Goal: Task Accomplishment & Management: Use online tool/utility

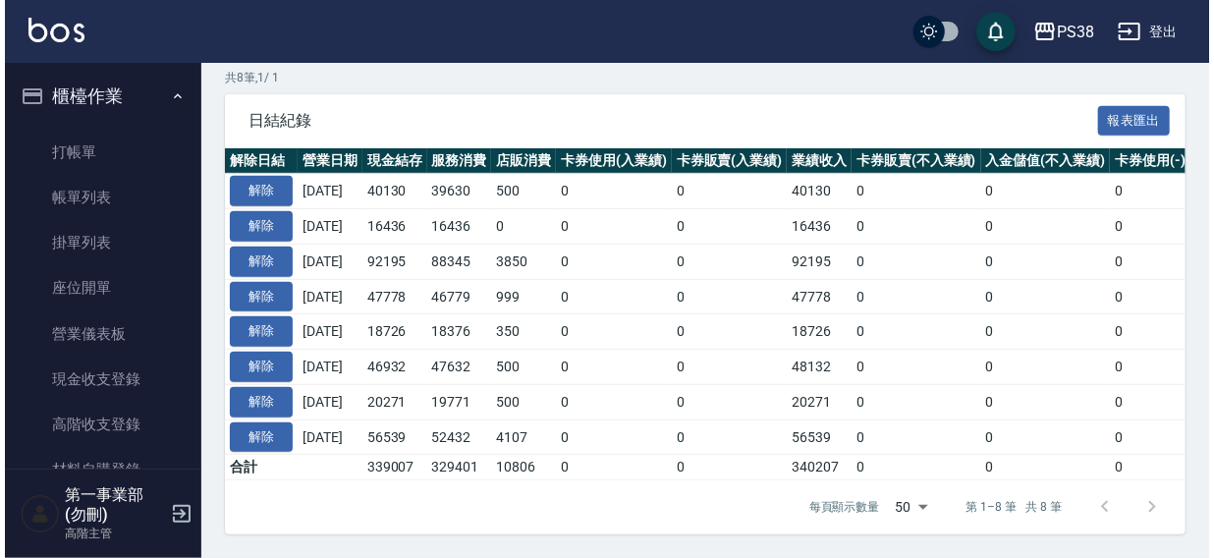
scroll to position [88, 0]
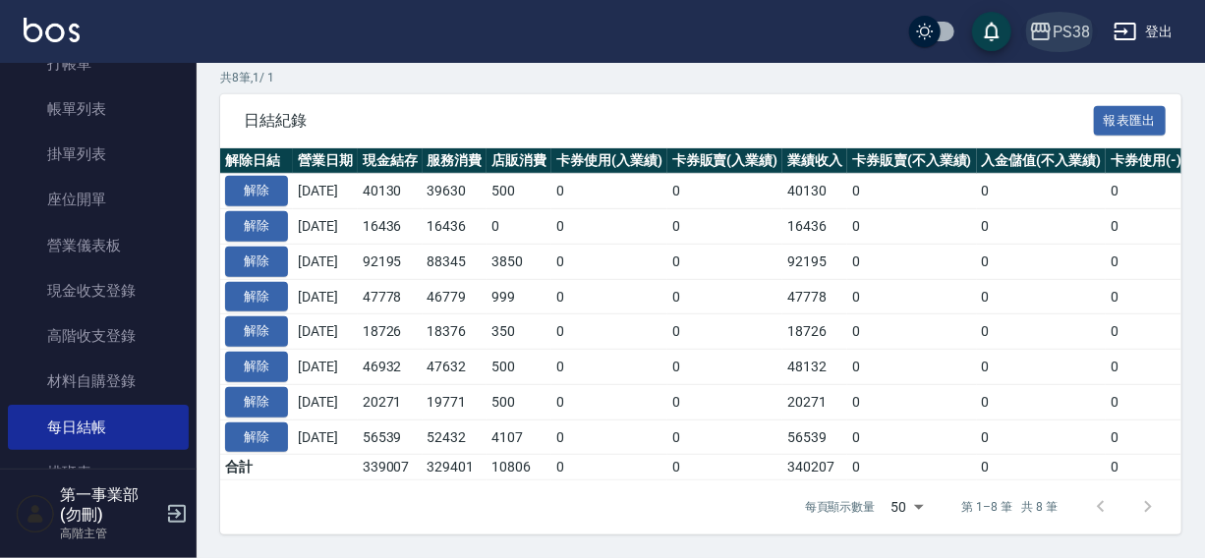
click at [1069, 29] on div "PS38" at bounding box center [1070, 32] width 37 height 25
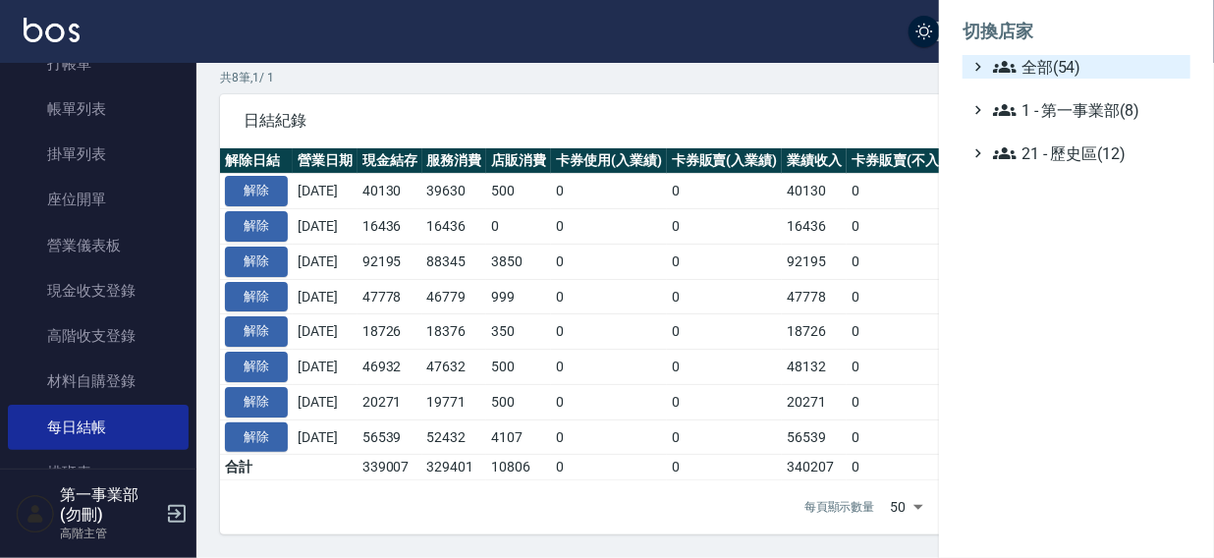
click at [1058, 65] on span "全部(54)" at bounding box center [1088, 67] width 190 height 24
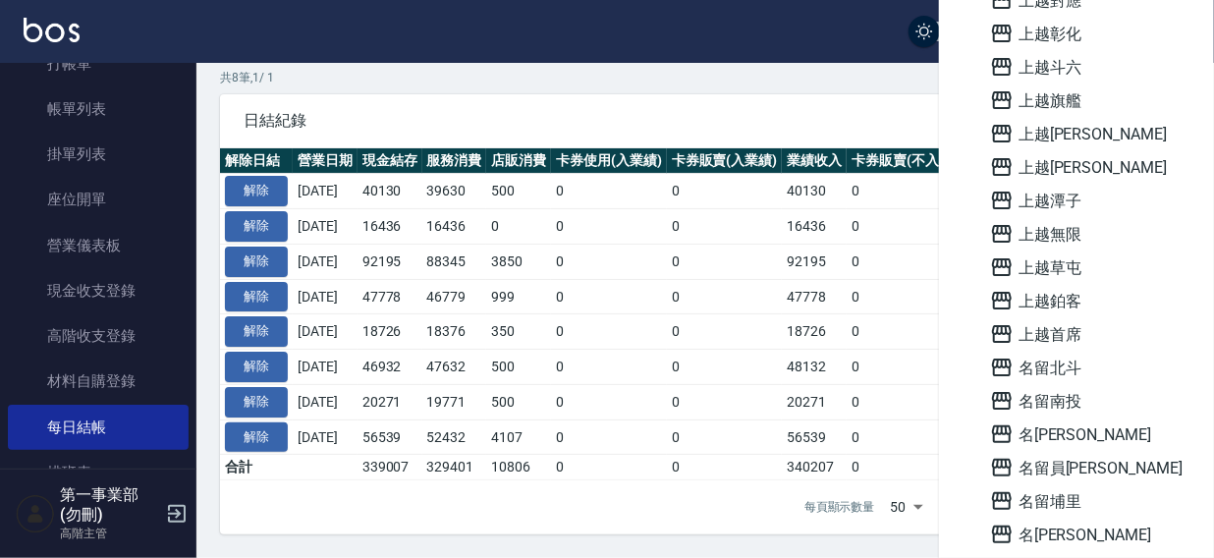
scroll to position [1266, 0]
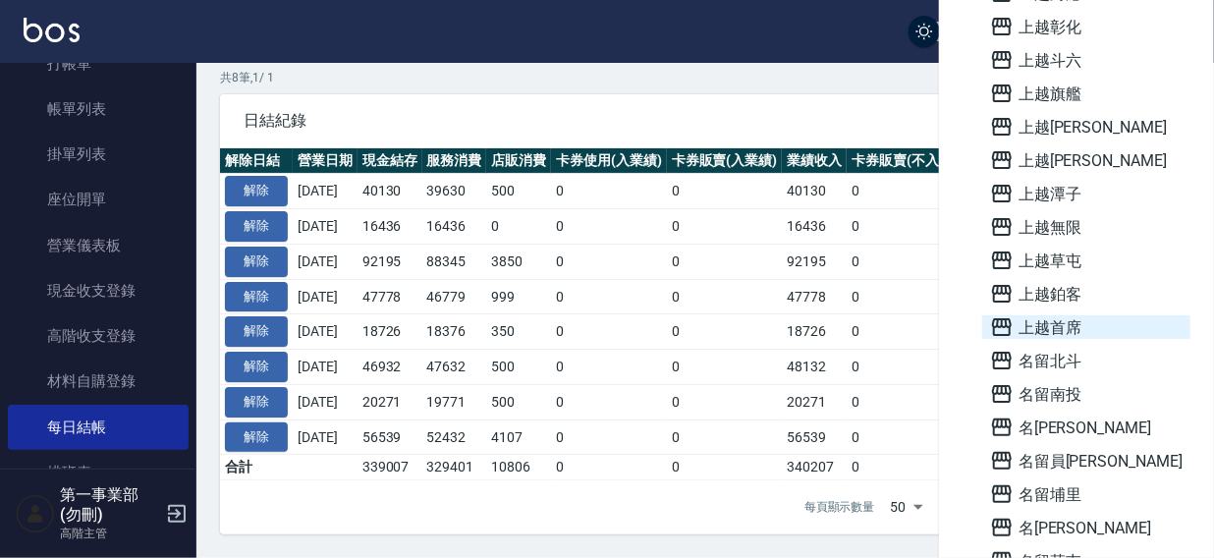
click at [1074, 333] on span "上越首席" at bounding box center [1086, 327] width 193 height 24
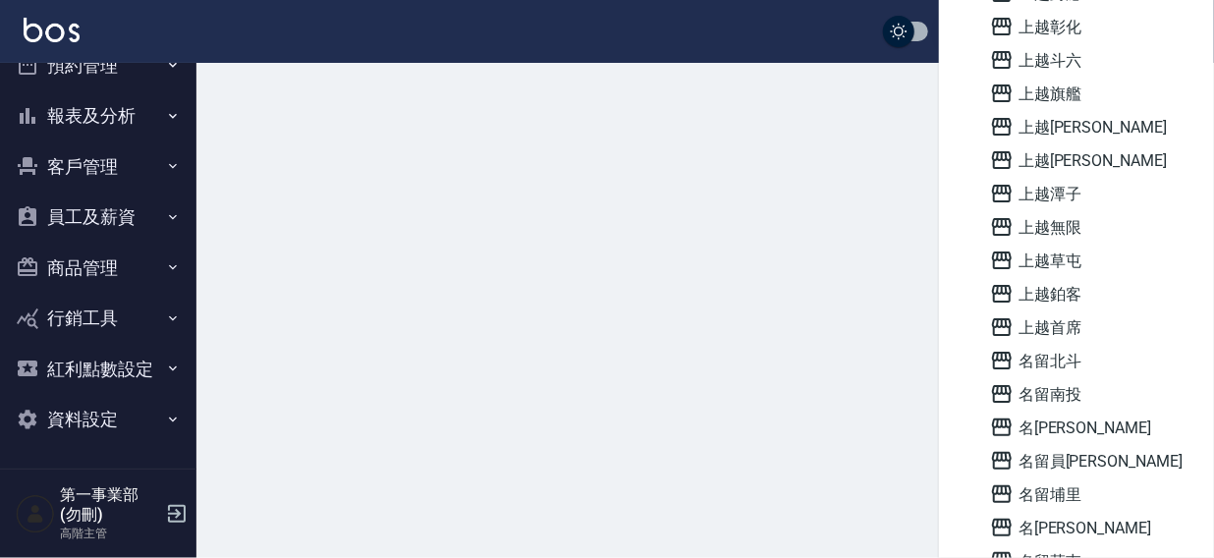
scroll to position [80, 0]
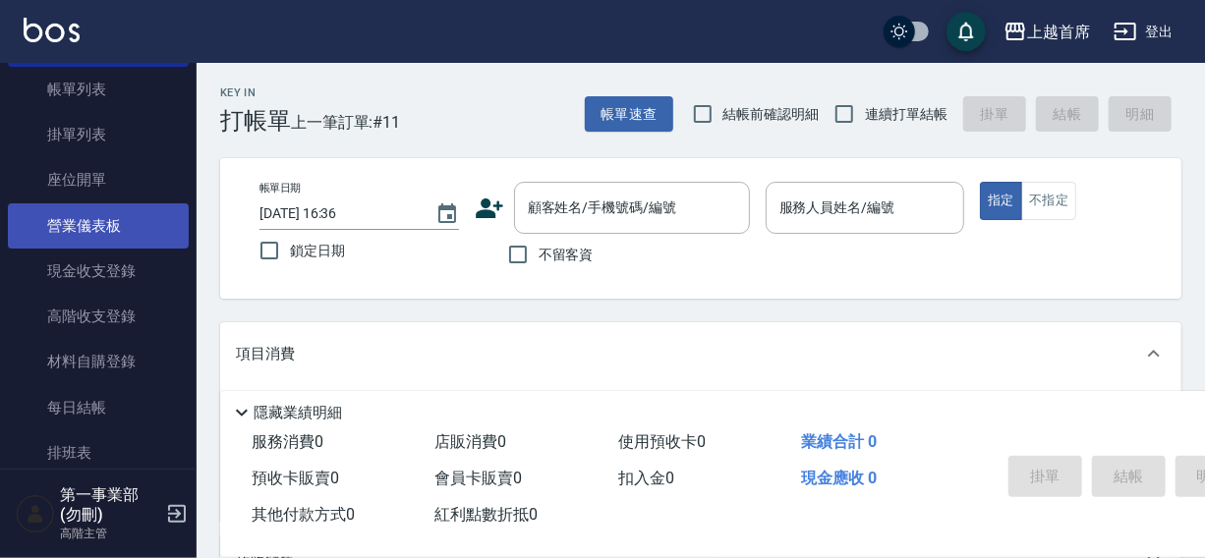
scroll to position [178, 0]
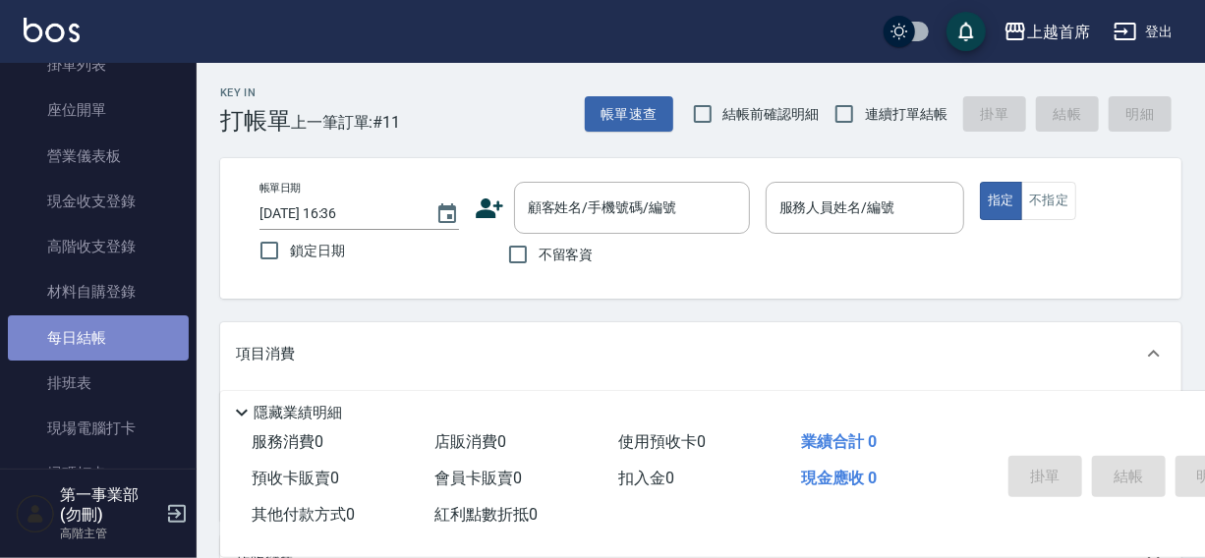
click at [107, 331] on link "每日結帳" at bounding box center [98, 337] width 181 height 45
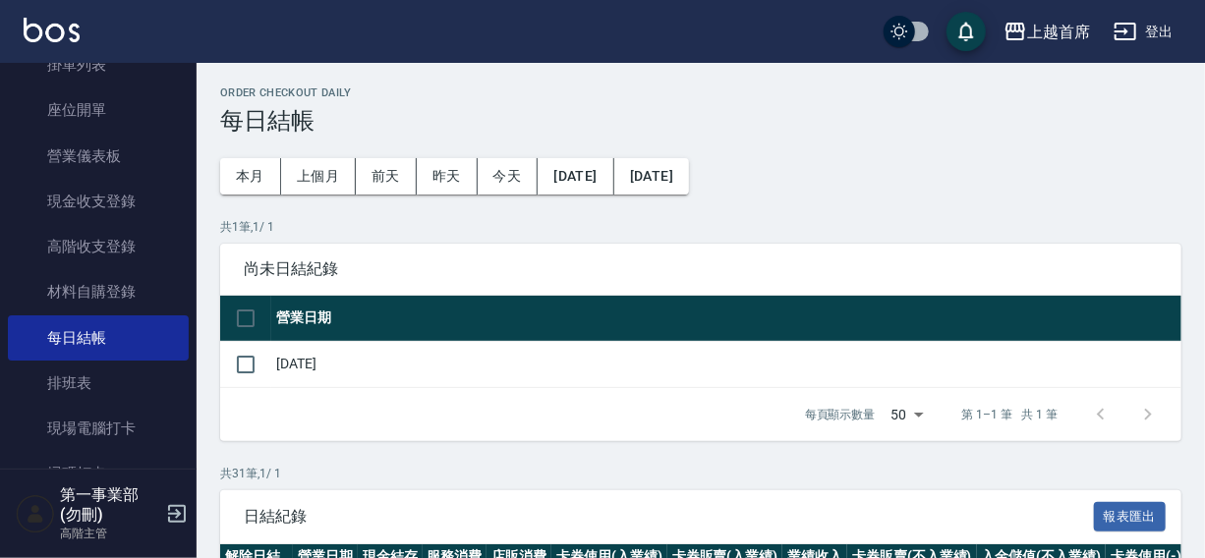
click at [596, 171] on button "[DATE]" at bounding box center [575, 176] width 76 height 36
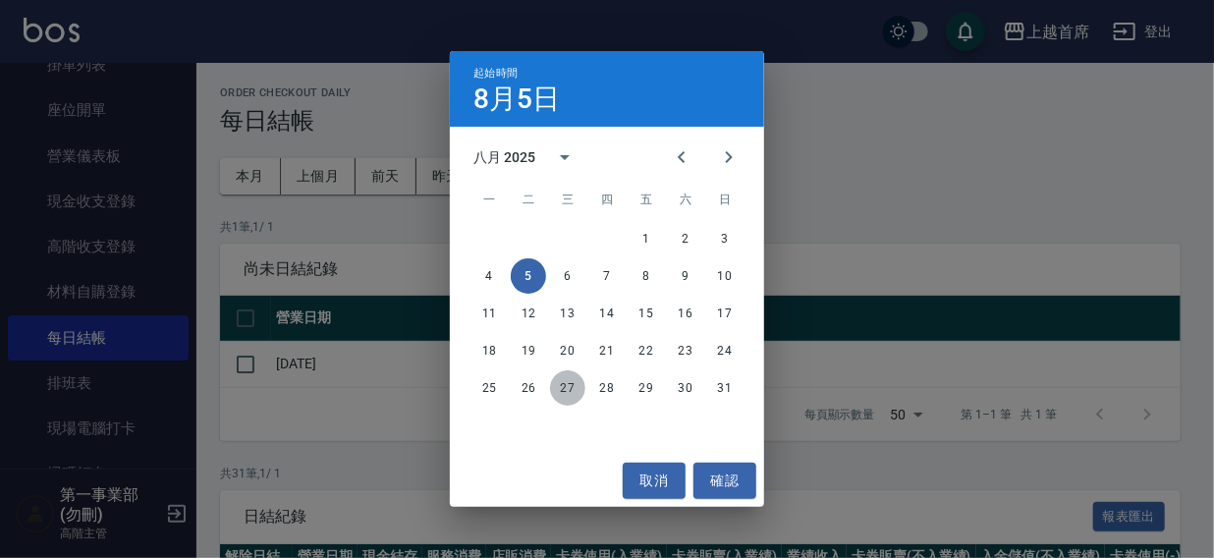
click at [567, 385] on button "27" at bounding box center [567, 387] width 35 height 35
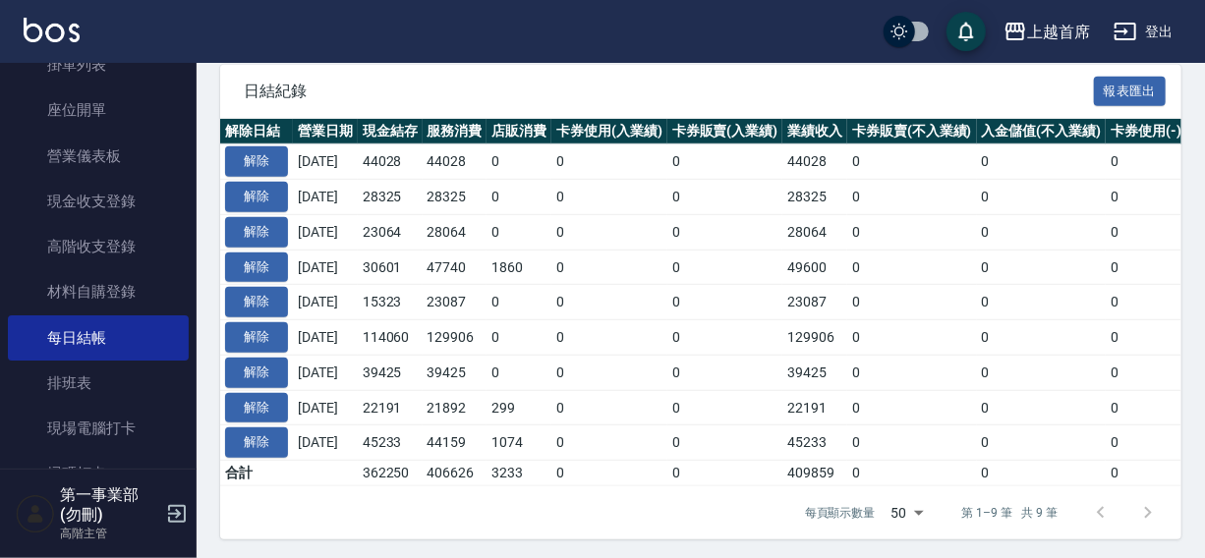
scroll to position [443, 0]
